Goal: Check status: Check status

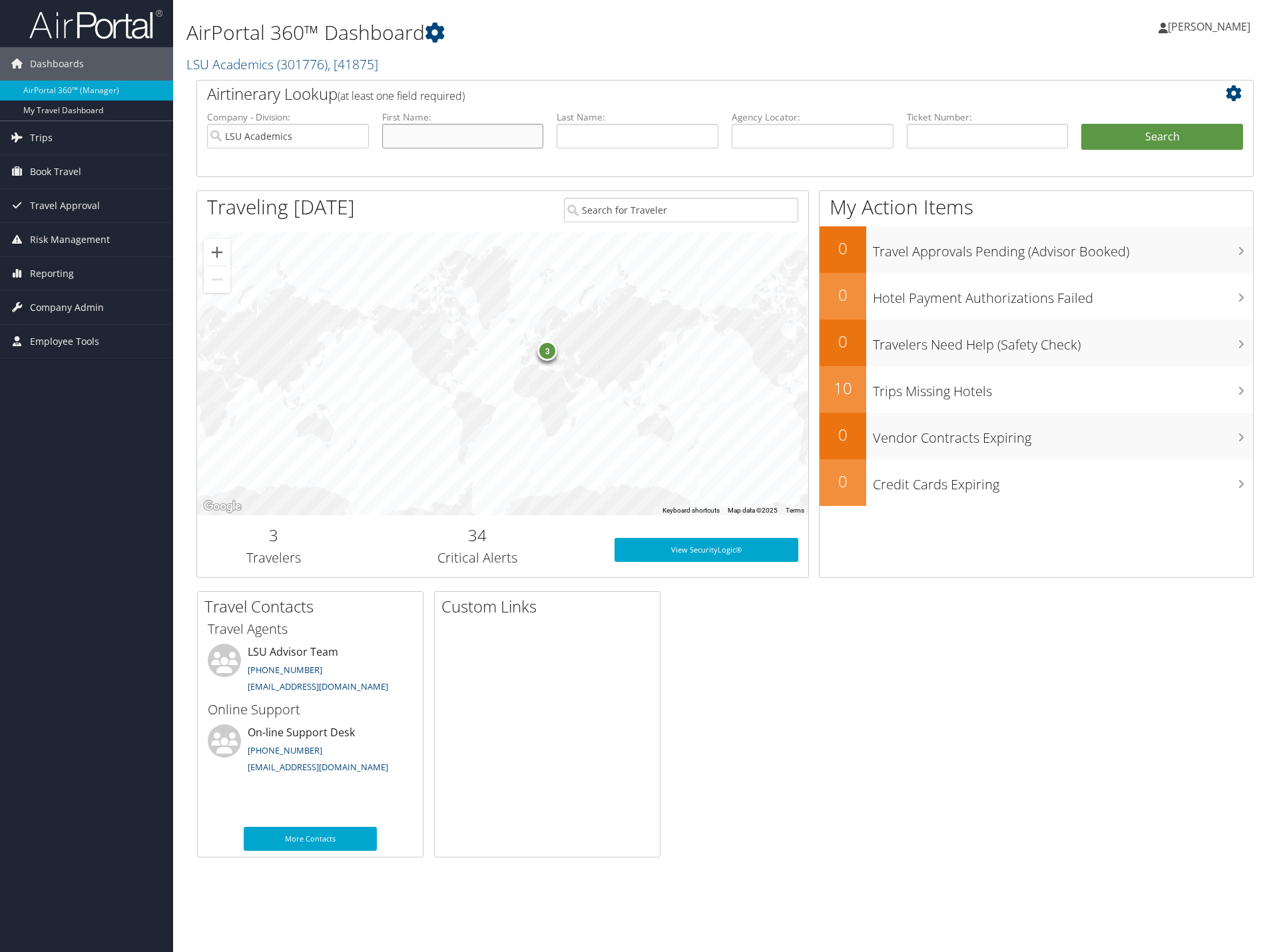
click at [425, 137] on input "text" at bounding box center [463, 136] width 162 height 24
type input "[PERSON_NAME]"
click at [1081, 124] on button "Search" at bounding box center [1162, 136] width 162 height 26
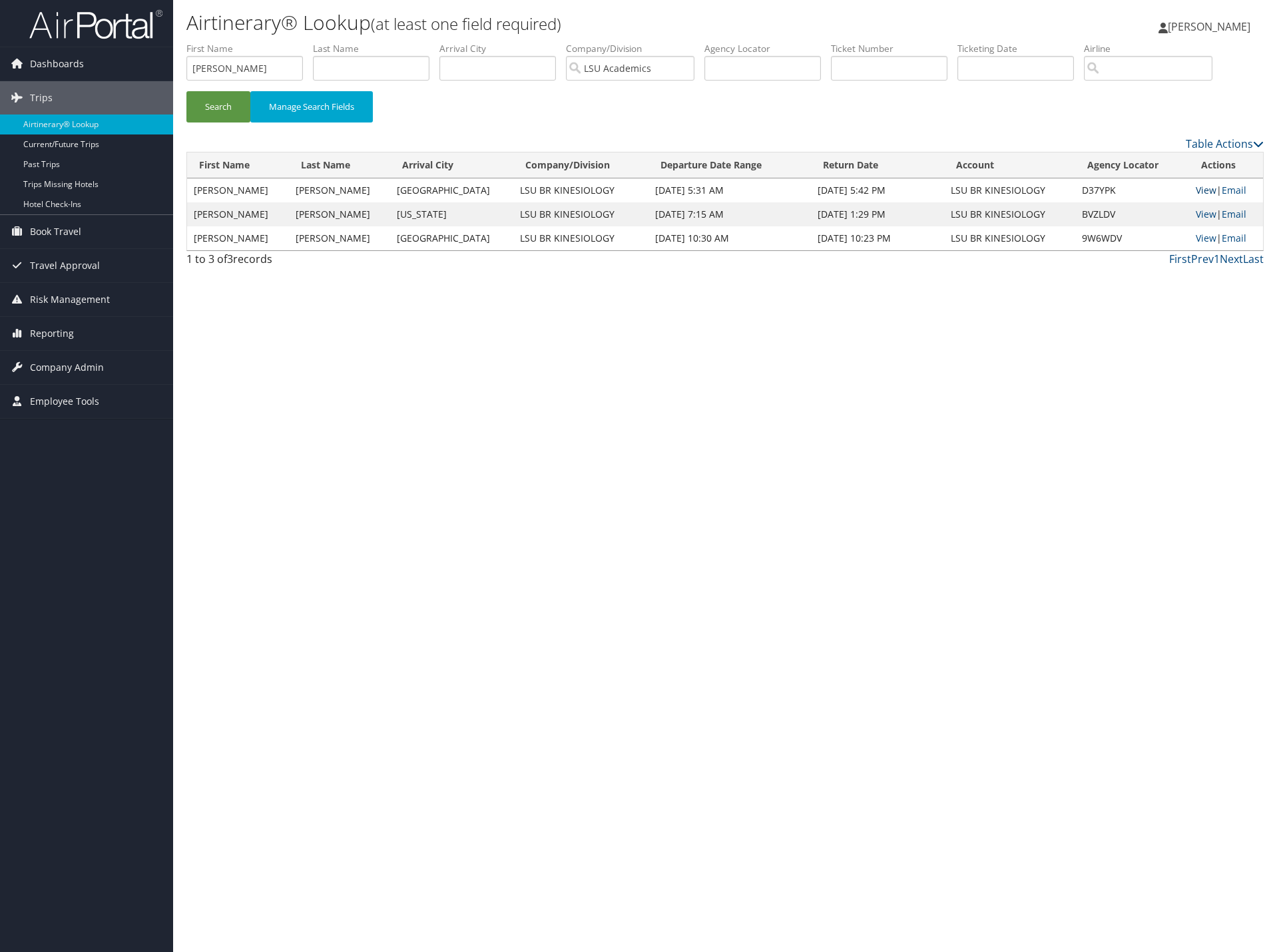
click at [1201, 189] on link "View" at bounding box center [1206, 190] width 20 height 13
drag, startPoint x: 288, startPoint y: 60, endPoint x: 84, endPoint y: 58, distance: 204.0
click at [84, 58] on div "Dashboards AirPortal 360™ (Manager) My Travel Dashboard Trips Airtinerary® Look…" at bounding box center [638, 476] width 1277 height 952
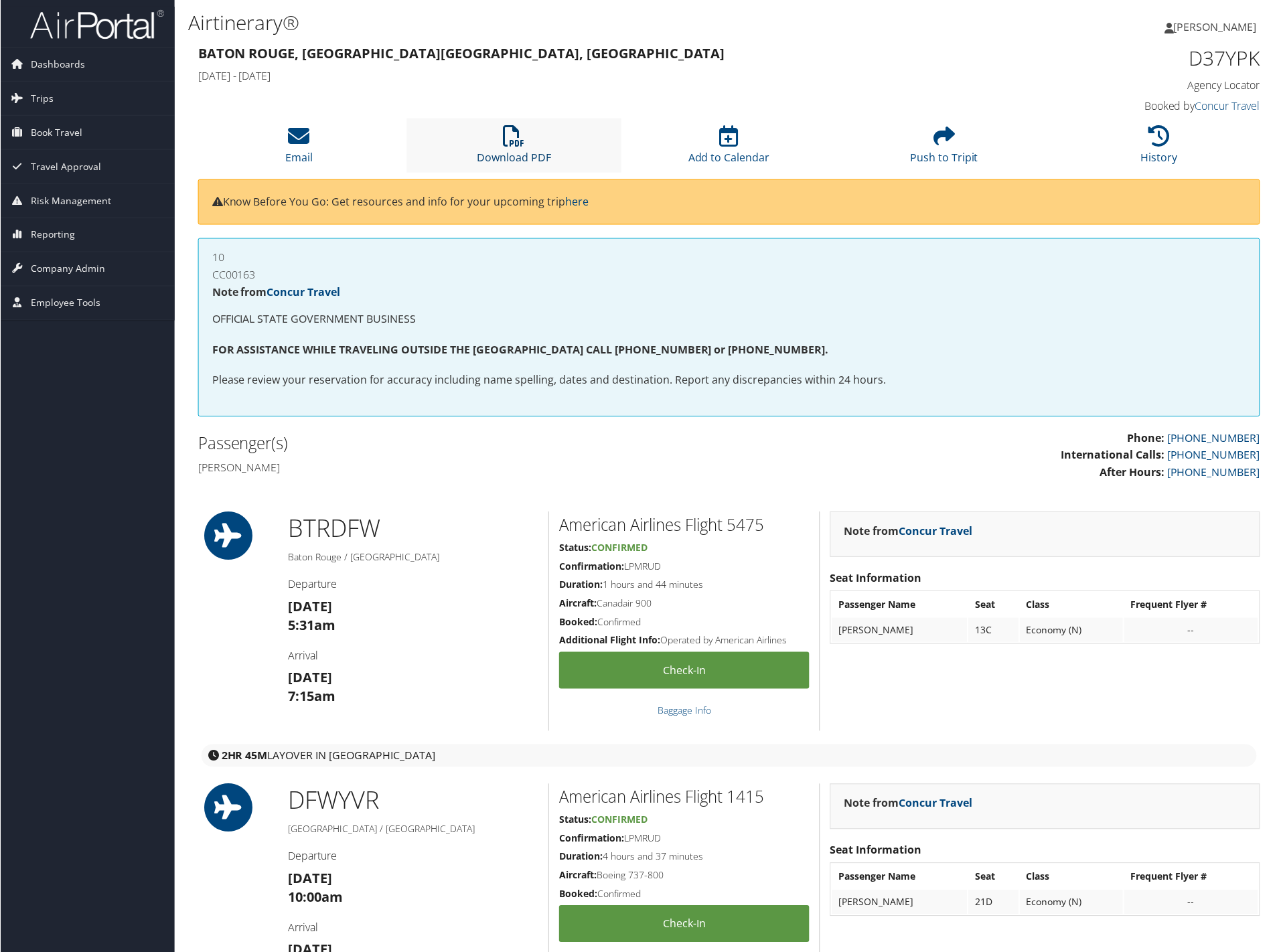
click at [517, 135] on icon at bounding box center [513, 135] width 21 height 21
